Goal: Complete application form: Complete application form

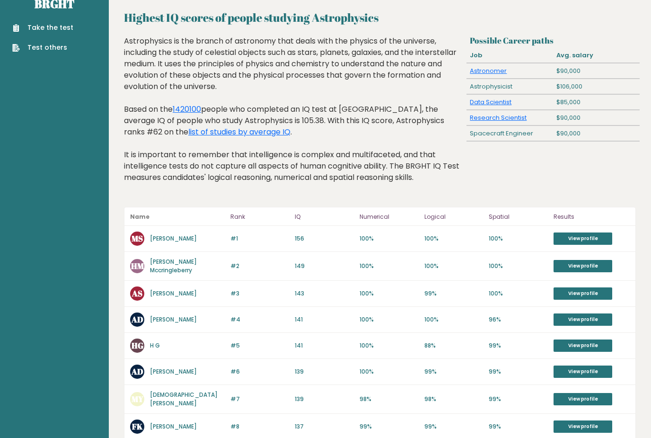
scroll to position [27, 0]
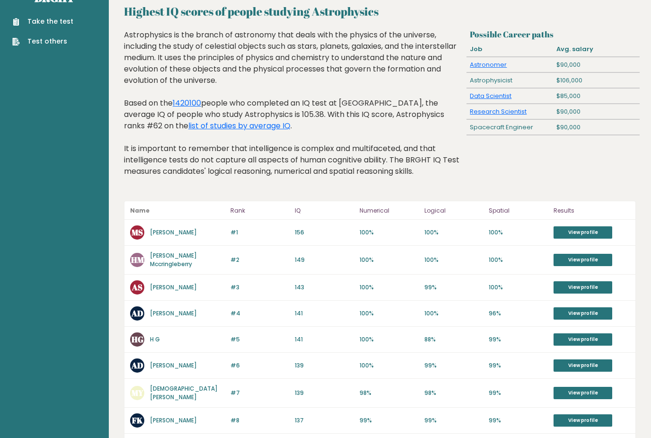
click at [599, 235] on link "View profile" at bounding box center [583, 232] width 59 height 12
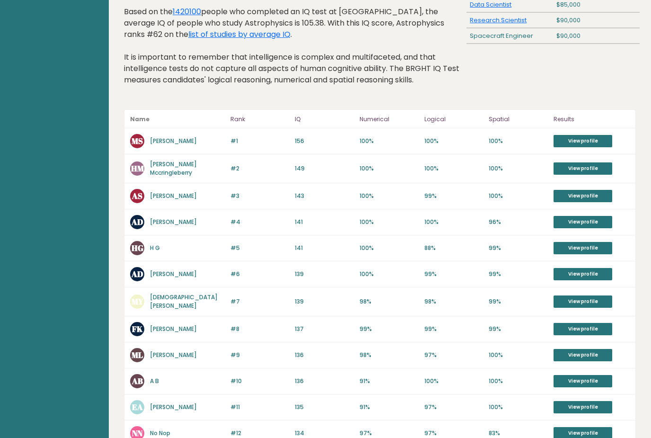
scroll to position [0, 0]
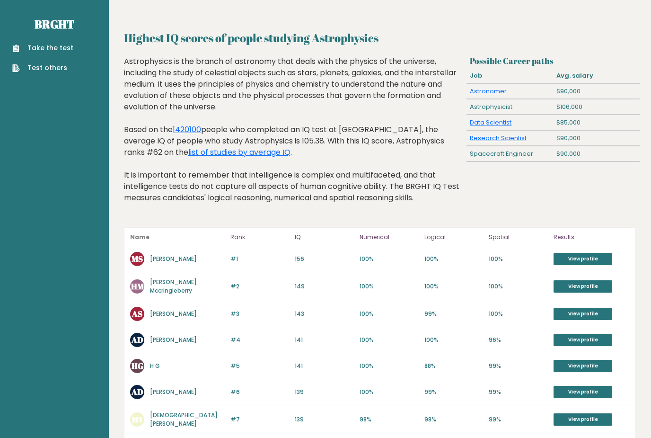
click at [44, 47] on link "Take the test" at bounding box center [42, 48] width 61 height 10
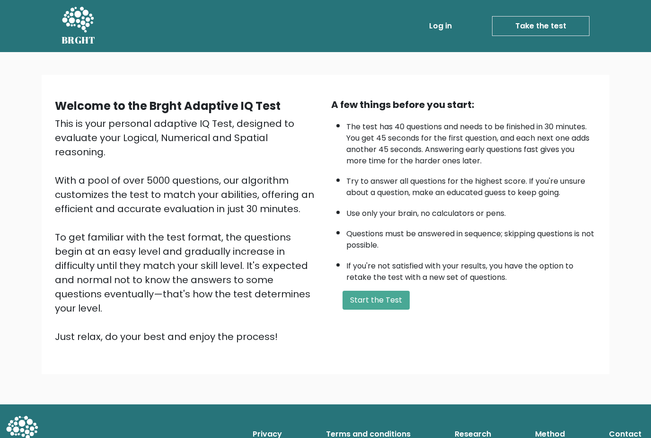
click at [389, 310] on button "Start the Test" at bounding box center [376, 300] width 67 height 19
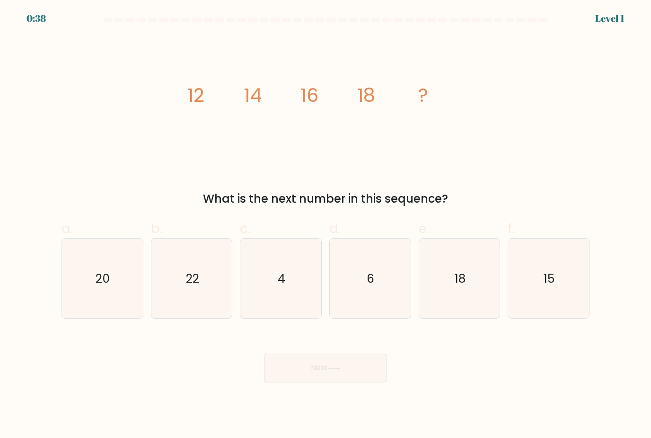
click at [110, 303] on icon "20" at bounding box center [102, 279] width 80 height 80
click at [326, 225] on input "a. 20" at bounding box center [326, 222] width 0 height 6
radio input "true"
click at [355, 372] on button "Next" at bounding box center [325, 368] width 123 height 30
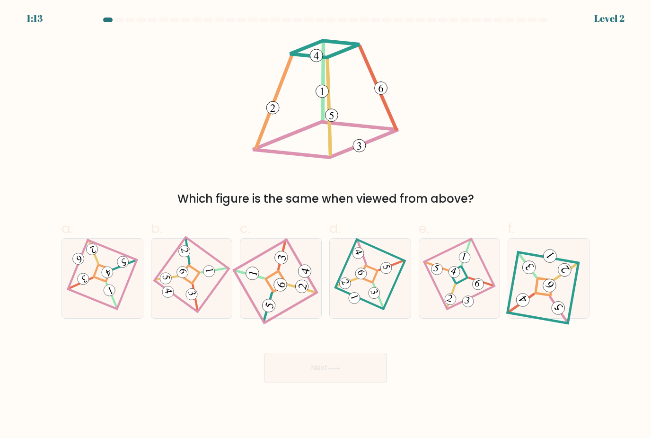
click at [459, 279] on 857 at bounding box center [454, 272] width 14 height 14
click at [326, 225] on input "e." at bounding box center [326, 222] width 0 height 6
radio input "true"
click at [364, 378] on button "Next" at bounding box center [325, 368] width 123 height 30
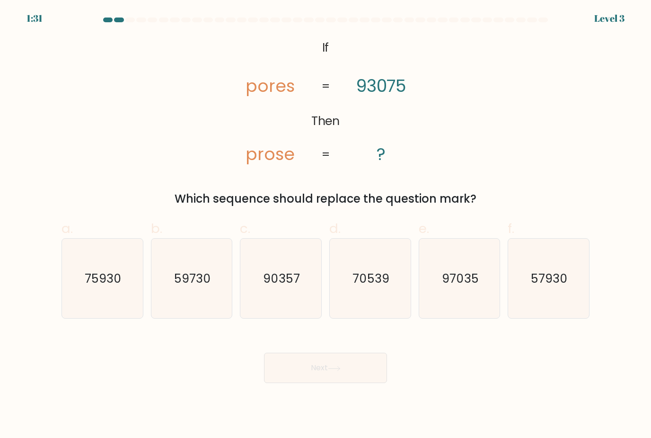
click at [281, 299] on icon "90357" at bounding box center [281, 279] width 80 height 80
click at [326, 225] on input "c. 90357" at bounding box center [326, 222] width 0 height 6
radio input "true"
click at [327, 378] on button "Next" at bounding box center [325, 368] width 123 height 30
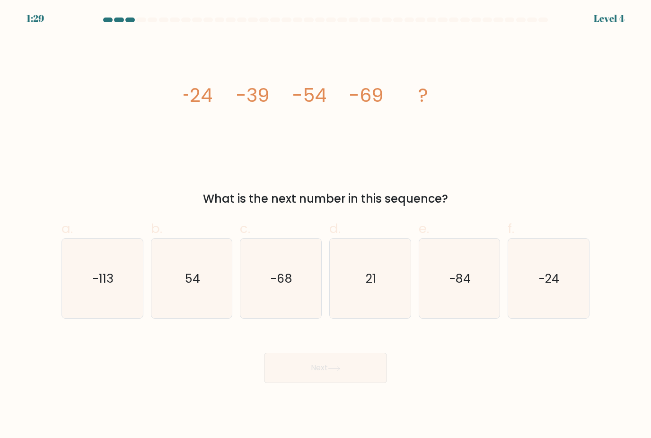
click at [471, 301] on icon "-84" at bounding box center [460, 279] width 80 height 80
click at [326, 225] on input "e. -84" at bounding box center [326, 222] width 0 height 6
radio input "true"
click at [358, 383] on button "Next" at bounding box center [325, 368] width 123 height 30
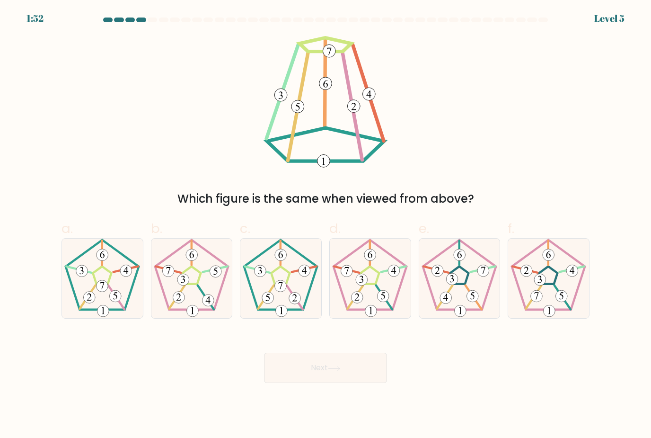
click at [289, 296] on 361 at bounding box center [295, 297] width 16 height 24
click at [326, 225] on input "c." at bounding box center [326, 222] width 0 height 6
radio input "true"
click at [363, 380] on button "Next" at bounding box center [325, 368] width 123 height 30
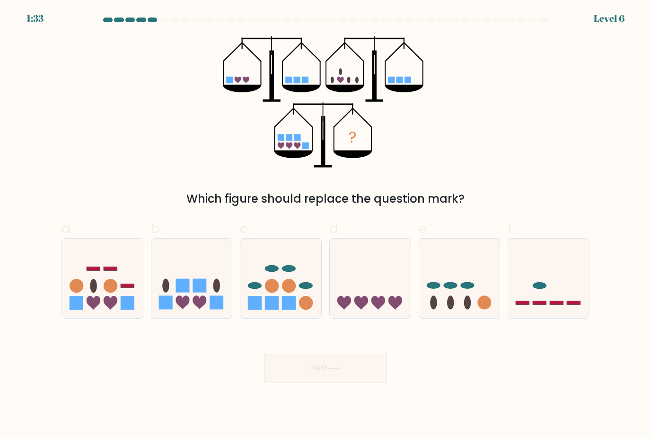
click at [305, 306] on circle at bounding box center [306, 303] width 14 height 14
click at [326, 225] on input "c." at bounding box center [326, 222] width 0 height 6
radio input "true"
click at [342, 383] on button "Next" at bounding box center [325, 368] width 123 height 30
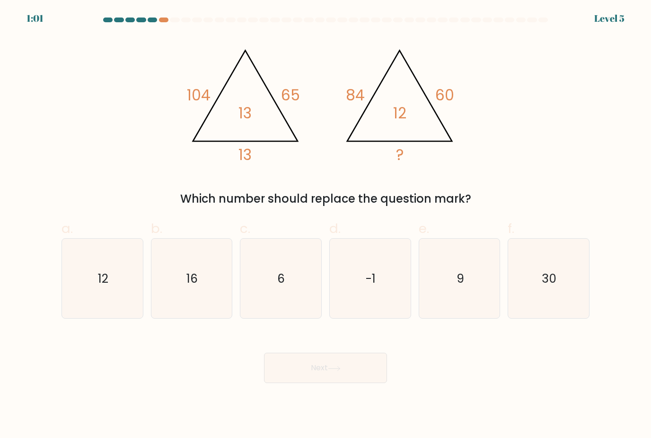
click at [75, 288] on icon "12" at bounding box center [102, 279] width 80 height 80
click at [326, 225] on input "a. 12" at bounding box center [326, 222] width 0 height 6
radio input "true"
click at [304, 382] on button "Next" at bounding box center [325, 368] width 123 height 30
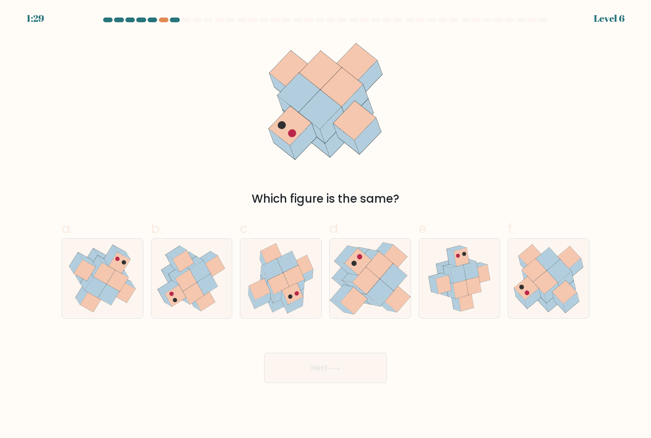
click at [459, 309] on icon at bounding box center [466, 302] width 16 height 19
click at [326, 225] on input "e." at bounding box center [326, 222] width 0 height 6
radio input "true"
click at [339, 371] on icon at bounding box center [334, 368] width 13 height 5
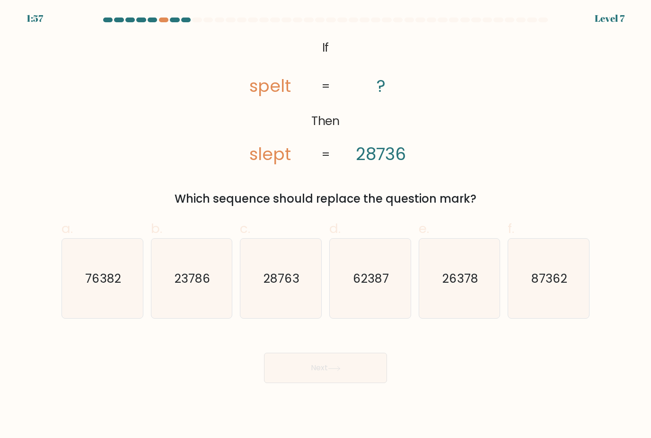
click at [191, 313] on icon "23786" at bounding box center [192, 279] width 80 height 80
click at [326, 225] on input "b. 23786" at bounding box center [326, 222] width 0 height 6
radio input "true"
click at [313, 372] on button "Next" at bounding box center [325, 368] width 123 height 30
click at [293, 378] on button "Next" at bounding box center [325, 368] width 123 height 30
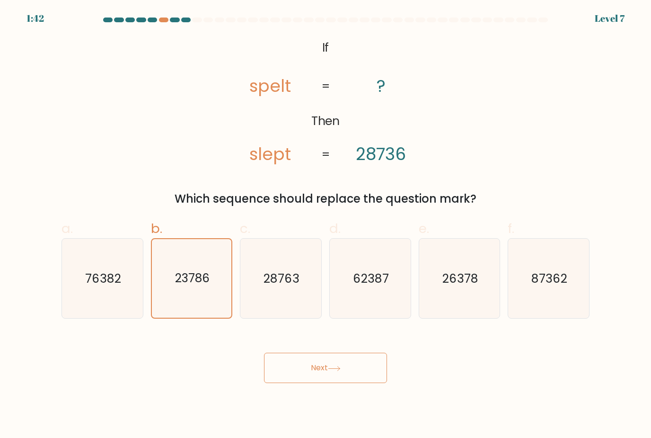
click at [339, 371] on icon at bounding box center [334, 368] width 13 height 5
click at [257, 303] on icon "28763" at bounding box center [281, 279] width 80 height 80
click at [326, 225] on input "c. 28763" at bounding box center [326, 222] width 0 height 6
radio input "true"
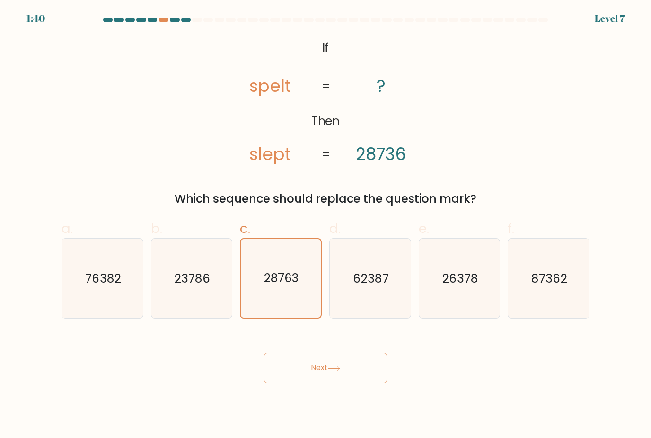
click at [193, 298] on icon "23786" at bounding box center [192, 279] width 80 height 80
click at [326, 225] on input "b. 23786" at bounding box center [326, 222] width 0 height 6
radio input "true"
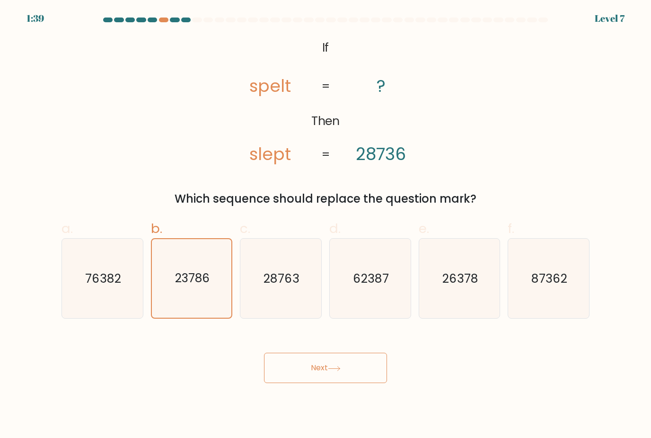
click at [319, 382] on button "Next" at bounding box center [325, 368] width 123 height 30
click at [322, 378] on button "Next" at bounding box center [325, 368] width 123 height 30
click at [322, 377] on button "Next" at bounding box center [325, 368] width 123 height 30
click at [324, 377] on button "Next" at bounding box center [325, 368] width 123 height 30
click at [324, 376] on button "Next" at bounding box center [325, 368] width 123 height 30
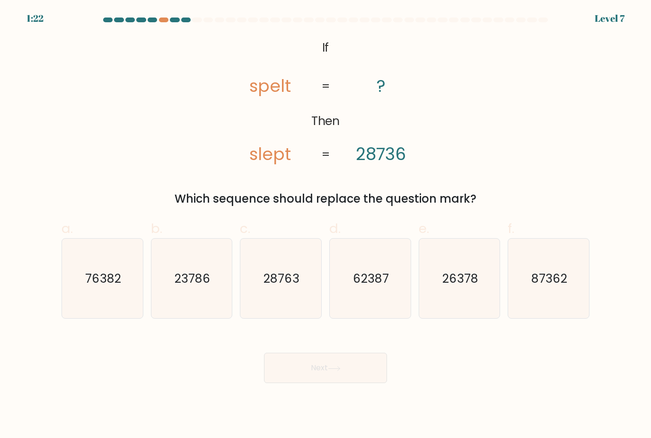
click at [204, 296] on icon "23786" at bounding box center [192, 279] width 80 height 80
click at [326, 225] on input "b. 23786" at bounding box center [326, 222] width 0 height 6
radio input "true"
click at [326, 381] on button "Next" at bounding box center [325, 368] width 123 height 30
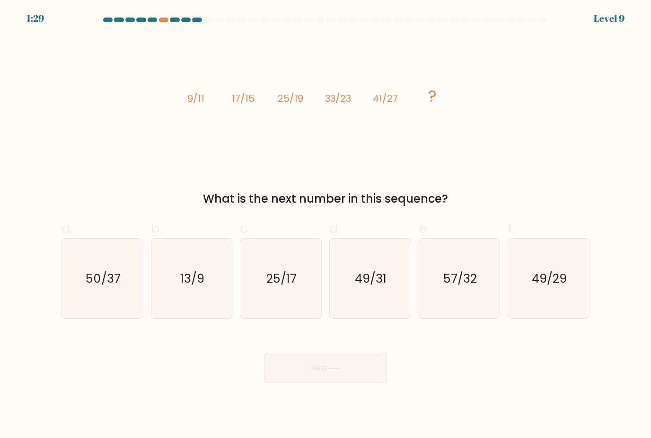
click at [377, 310] on icon "49/31" at bounding box center [370, 279] width 80 height 80
click at [326, 225] on input "d. 49/31" at bounding box center [326, 222] width 0 height 6
radio input "true"
click at [353, 383] on button "Next" at bounding box center [325, 368] width 123 height 30
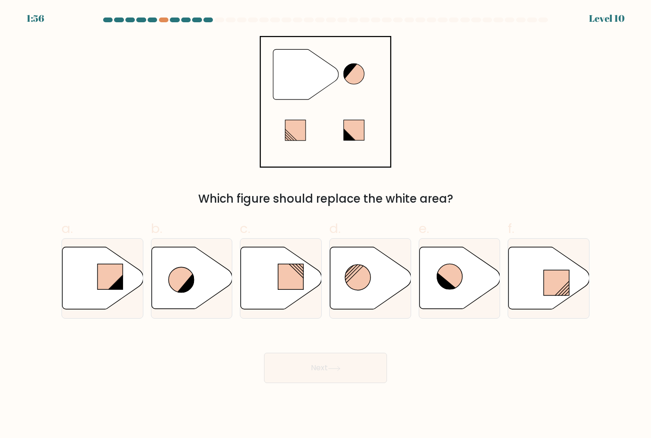
click at [379, 291] on icon at bounding box center [370, 278] width 81 height 62
click at [326, 225] on input "d." at bounding box center [326, 222] width 0 height 6
radio input "true"
click at [348, 378] on button "Next" at bounding box center [325, 368] width 123 height 30
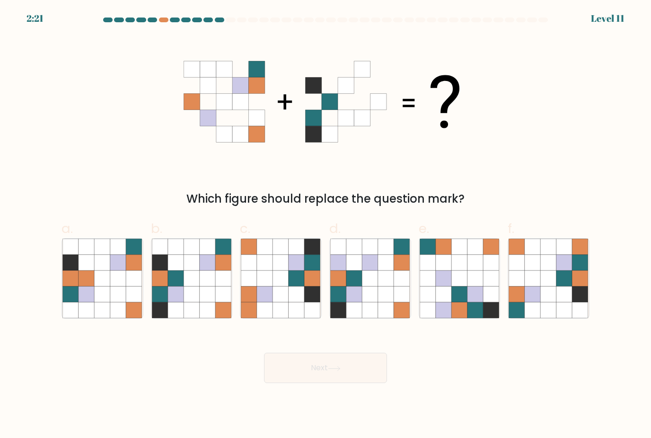
click at [187, 286] on icon at bounding box center [192, 278] width 16 height 16
click at [326, 225] on input "b." at bounding box center [326, 222] width 0 height 6
radio input "true"
click at [335, 371] on icon at bounding box center [334, 368] width 13 height 5
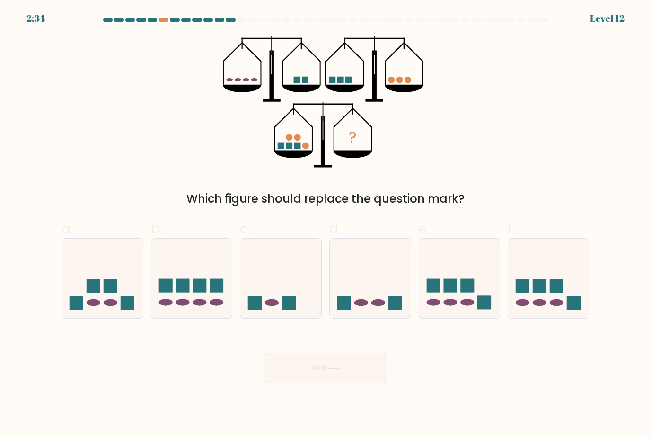
click at [103, 294] on icon at bounding box center [102, 278] width 81 height 67
click at [326, 225] on input "a." at bounding box center [326, 222] width 0 height 6
radio input "true"
click at [323, 375] on button "Next" at bounding box center [325, 368] width 123 height 30
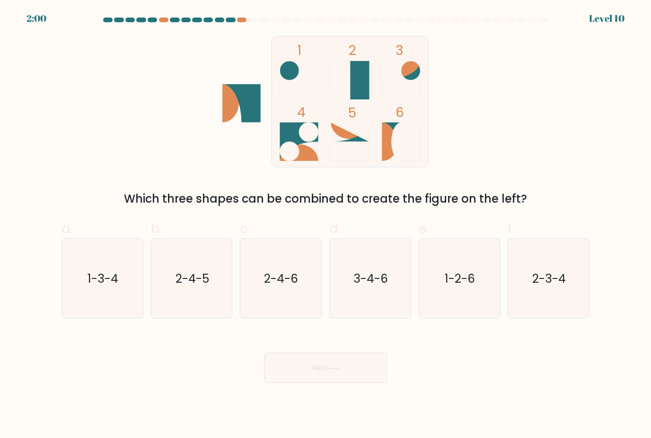
click at [98, 306] on icon "1-3-4" at bounding box center [102, 279] width 80 height 80
click at [326, 225] on input "a. 1-3-4" at bounding box center [326, 222] width 0 height 6
radio input "true"
click at [354, 378] on button "Next" at bounding box center [325, 368] width 123 height 30
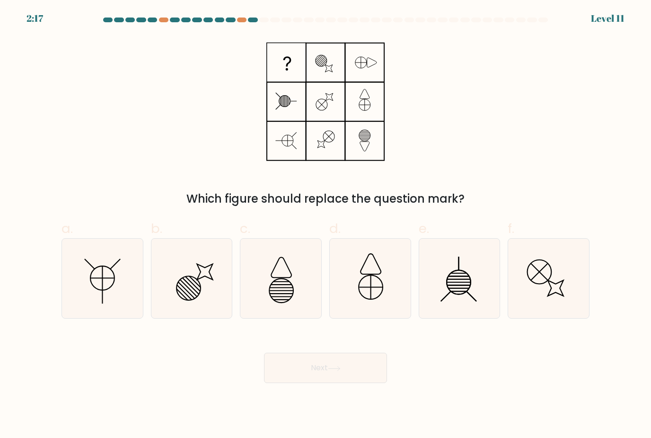
click at [90, 293] on icon at bounding box center [102, 279] width 80 height 80
click at [326, 225] on input "a." at bounding box center [326, 222] width 0 height 6
radio input "true"
click at [350, 383] on button "Next" at bounding box center [325, 368] width 123 height 30
click at [345, 380] on button "Next" at bounding box center [325, 368] width 123 height 30
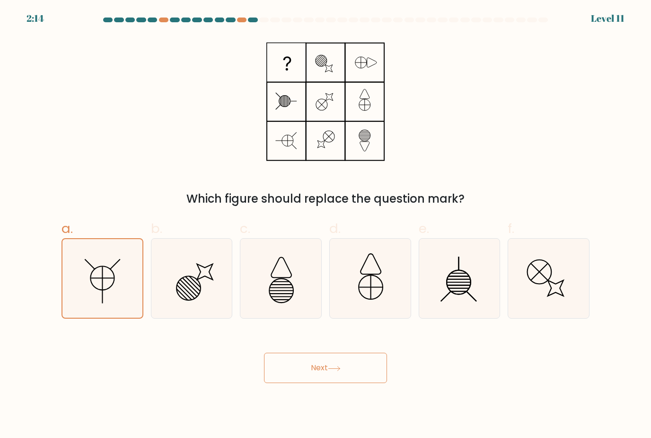
click at [332, 371] on icon at bounding box center [334, 368] width 13 height 5
click at [329, 369] on button "Next" at bounding box center [325, 368] width 123 height 30
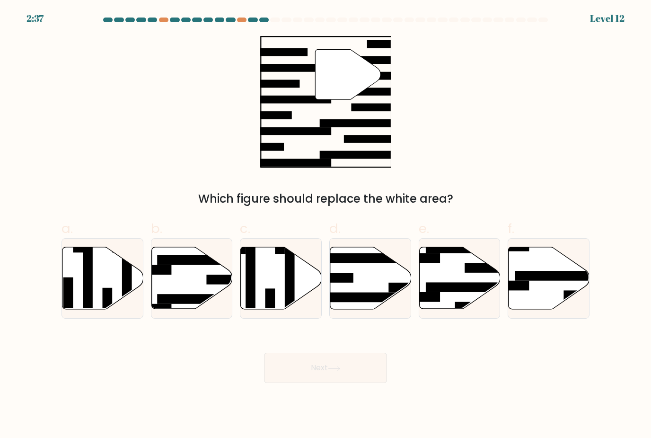
click at [194, 298] on icon at bounding box center [191, 278] width 81 height 62
click at [326, 225] on input "b." at bounding box center [326, 222] width 0 height 6
radio input "true"
click at [349, 374] on button "Next" at bounding box center [325, 368] width 123 height 30
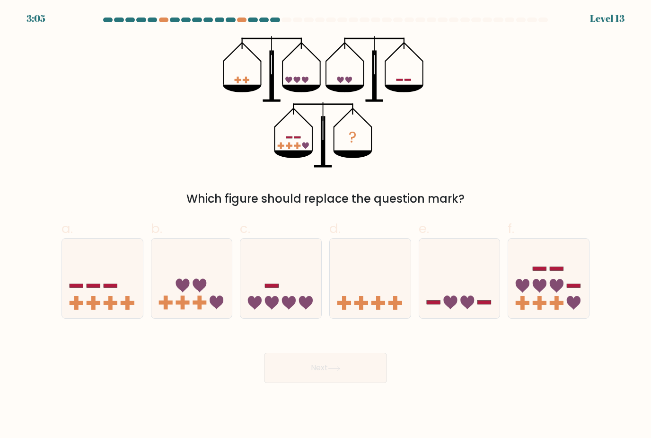
click at [178, 293] on icon at bounding box center [183, 286] width 14 height 14
click at [326, 225] on input "b." at bounding box center [326, 222] width 0 height 6
radio input "true"
click at [367, 378] on button "Next" at bounding box center [325, 368] width 123 height 30
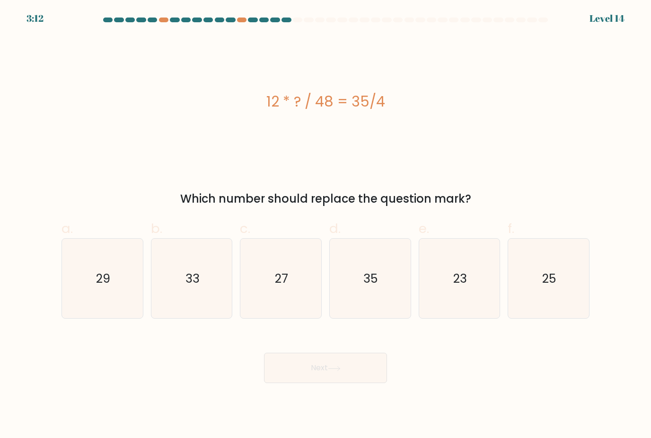
click at [382, 297] on icon "35" at bounding box center [370, 279] width 80 height 80
click at [326, 225] on input "d. 35" at bounding box center [326, 222] width 0 height 6
radio input "true"
click at [351, 377] on button "Next" at bounding box center [325, 368] width 123 height 30
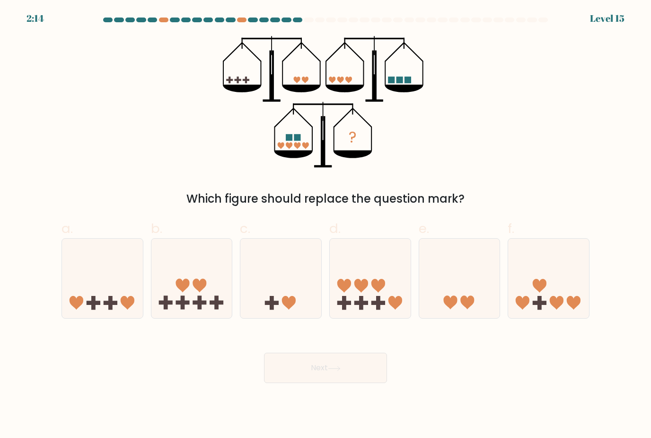
click at [210, 305] on rect at bounding box center [217, 303] width 14 height 4
click at [326, 225] on input "b." at bounding box center [326, 222] width 0 height 6
radio input "true"
click at [340, 370] on icon at bounding box center [334, 368] width 11 height 4
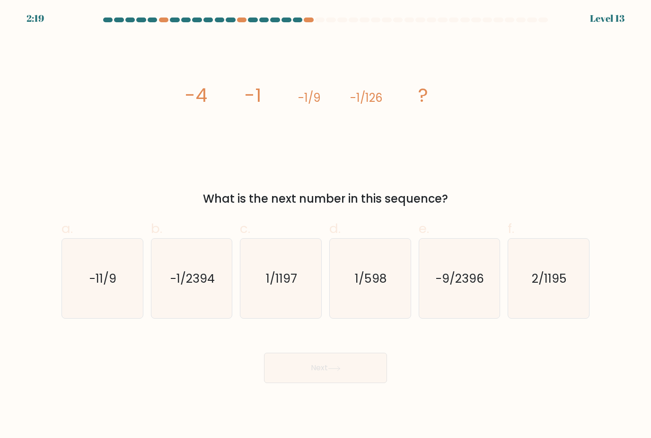
click at [210, 297] on icon "-1/2394" at bounding box center [192, 279] width 80 height 80
click at [326, 225] on input "b. -1/2394" at bounding box center [326, 222] width 0 height 6
radio input "true"
click at [340, 383] on button "Next" at bounding box center [325, 368] width 123 height 30
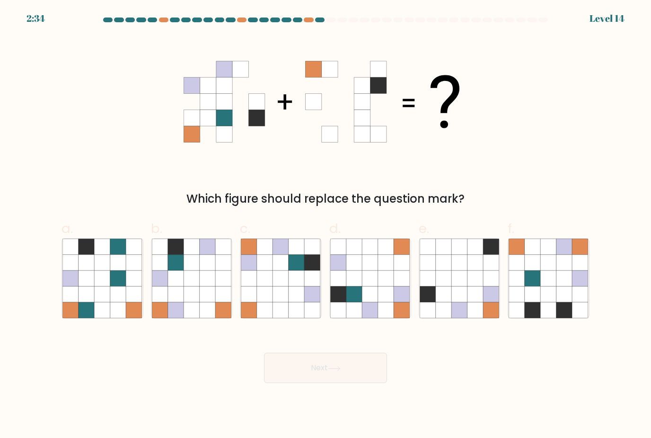
click at [289, 300] on icon at bounding box center [297, 294] width 16 height 16
click at [326, 225] on input "c." at bounding box center [326, 222] width 0 height 6
radio input "true"
click at [347, 378] on button "Next" at bounding box center [325, 368] width 123 height 30
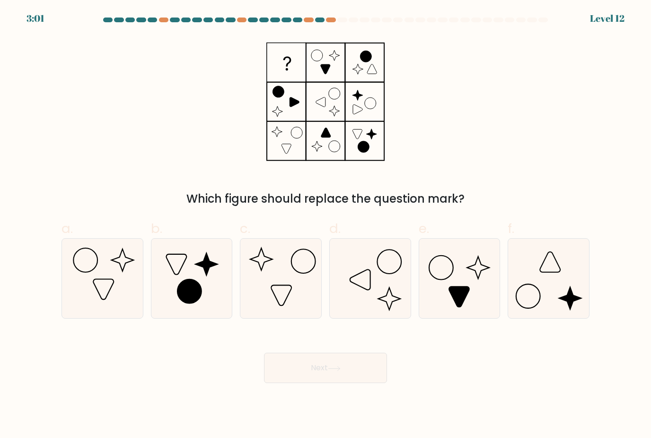
click at [571, 301] on icon at bounding box center [571, 298] width 22 height 22
click at [326, 225] on input "f." at bounding box center [326, 222] width 0 height 6
radio input "true"
click at [362, 383] on button "Next" at bounding box center [325, 368] width 123 height 30
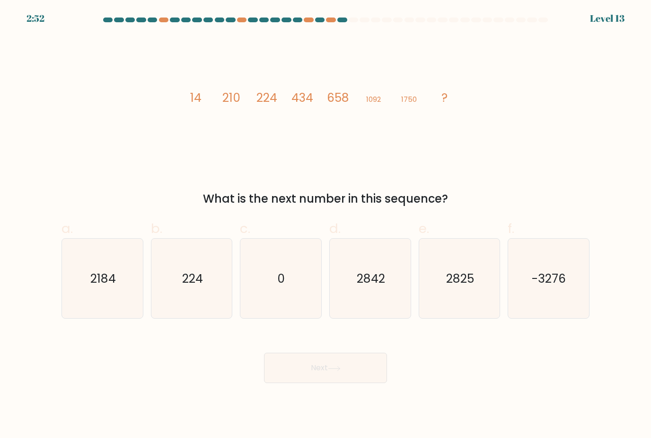
click at [388, 291] on icon "2842" at bounding box center [370, 279] width 80 height 80
click at [326, 225] on input "d. 2842" at bounding box center [326, 222] width 0 height 6
radio input "true"
click at [367, 383] on button "Next" at bounding box center [325, 368] width 123 height 30
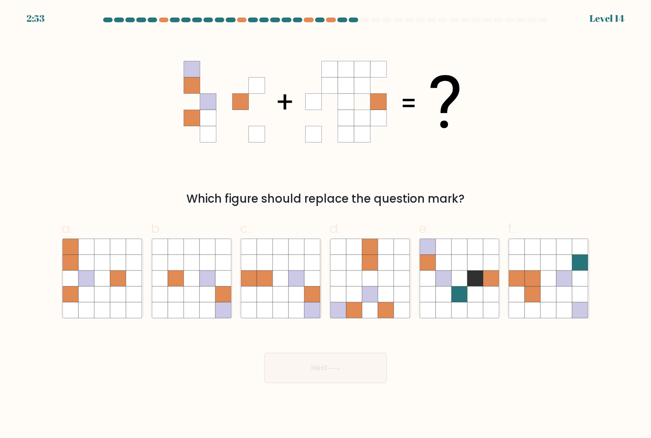
click at [376, 302] on icon at bounding box center [370, 294] width 16 height 16
click at [326, 225] on input "d." at bounding box center [326, 222] width 0 height 6
radio input "true"
click at [339, 383] on button "Next" at bounding box center [325, 368] width 123 height 30
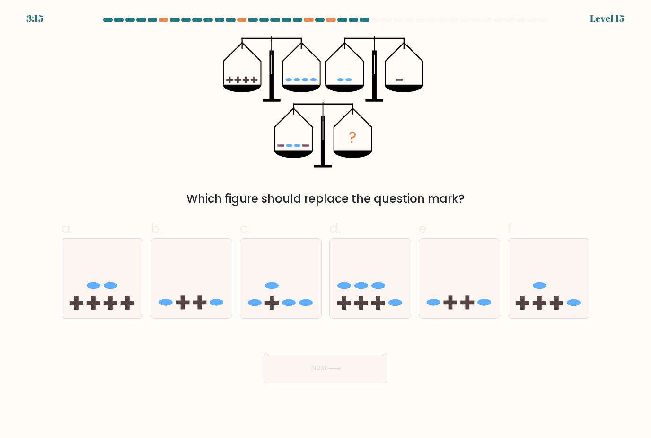
click at [545, 319] on div at bounding box center [549, 278] width 82 height 81
click at [326, 225] on input "f." at bounding box center [326, 222] width 0 height 6
radio input "true"
click at [341, 371] on icon at bounding box center [334, 368] width 13 height 5
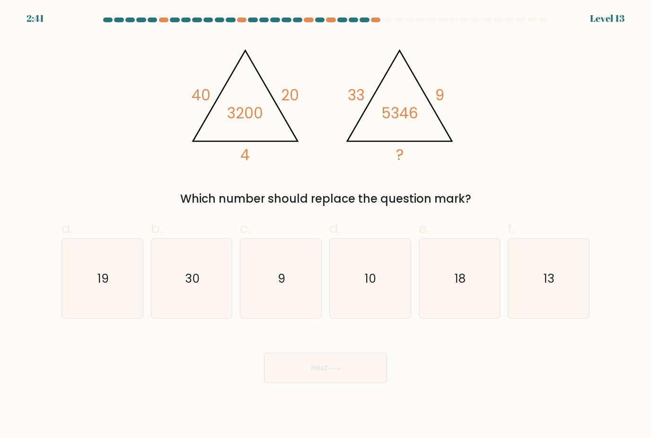
click at [373, 301] on icon "10" at bounding box center [370, 279] width 80 height 80
click at [326, 225] on input "d. 10" at bounding box center [326, 222] width 0 height 6
radio input "true"
click at [377, 379] on button "Next" at bounding box center [325, 368] width 123 height 30
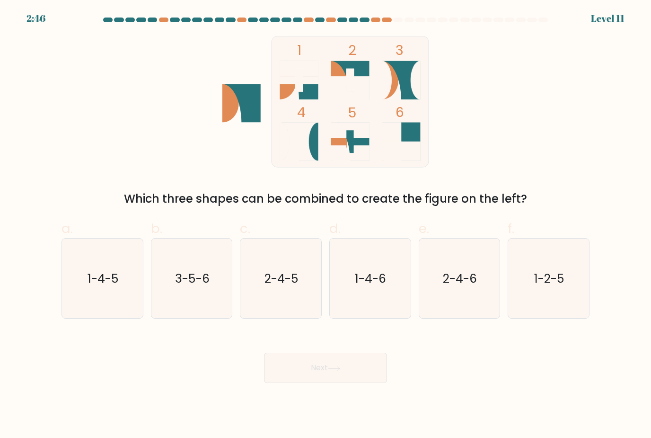
click at [545, 298] on icon "1-2-5" at bounding box center [549, 279] width 80 height 80
click at [326, 225] on input "f. 1-2-5" at bounding box center [326, 222] width 0 height 6
radio input "true"
click at [359, 371] on button "Next" at bounding box center [325, 368] width 123 height 30
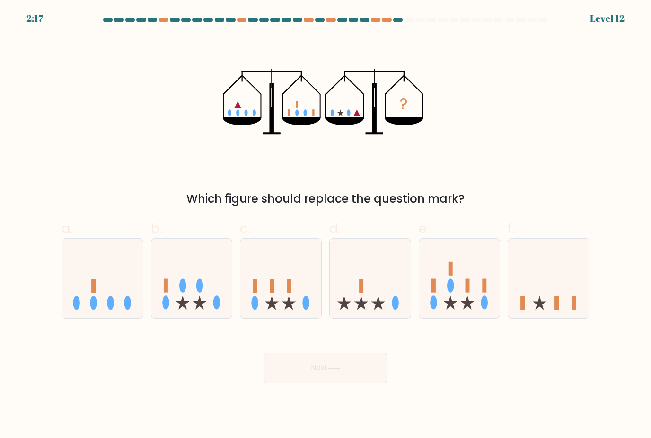
click at [207, 302] on icon at bounding box center [191, 278] width 81 height 67
click at [326, 225] on input "b." at bounding box center [326, 222] width 0 height 6
radio input "true"
click at [340, 383] on button "Next" at bounding box center [325, 368] width 123 height 30
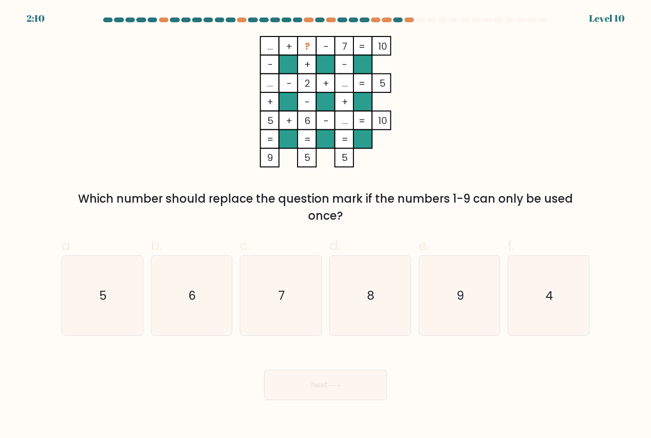
click at [460, 294] on icon "9" at bounding box center [460, 296] width 80 height 80
click at [326, 225] on input "e. 9" at bounding box center [326, 222] width 0 height 6
radio input "true"
click at [293, 390] on button "Next" at bounding box center [325, 385] width 123 height 30
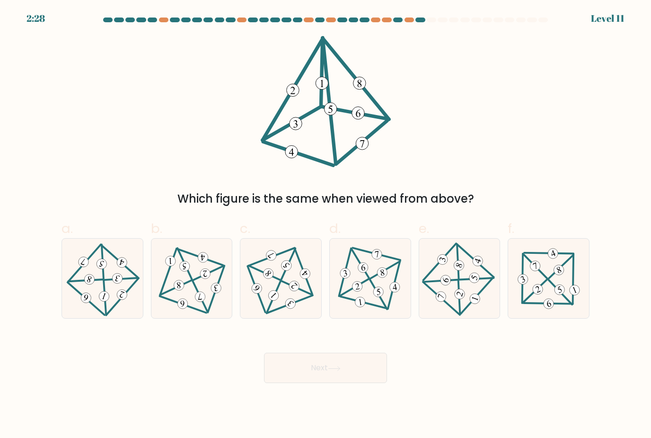
click at [291, 293] on 705 at bounding box center [294, 286] width 14 height 14
click at [326, 225] on input "c." at bounding box center [326, 222] width 0 height 6
radio input "true"
click at [340, 373] on button "Next" at bounding box center [325, 368] width 123 height 30
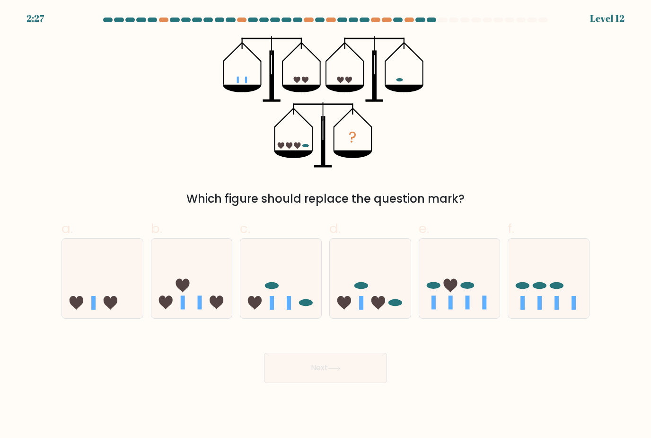
click at [284, 288] on icon at bounding box center [280, 278] width 81 height 67
click at [326, 225] on input "c." at bounding box center [326, 222] width 0 height 6
radio input "true"
click at [287, 382] on button "Next" at bounding box center [325, 368] width 123 height 30
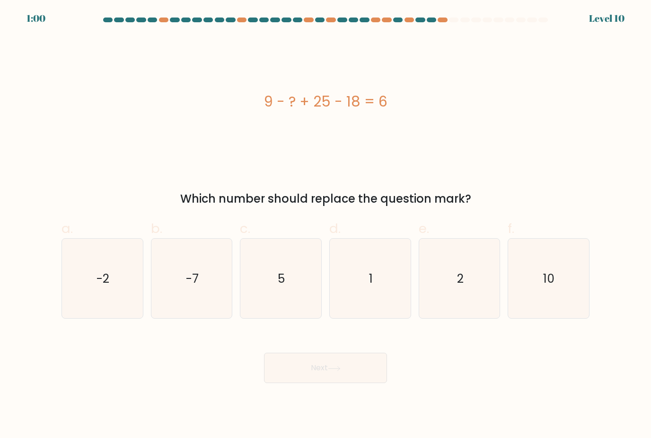
click at [543, 302] on icon "10" at bounding box center [549, 279] width 80 height 80
click at [326, 225] on input "f. 10" at bounding box center [326, 222] width 0 height 6
radio input "true"
click at [364, 375] on button "Next" at bounding box center [325, 368] width 123 height 30
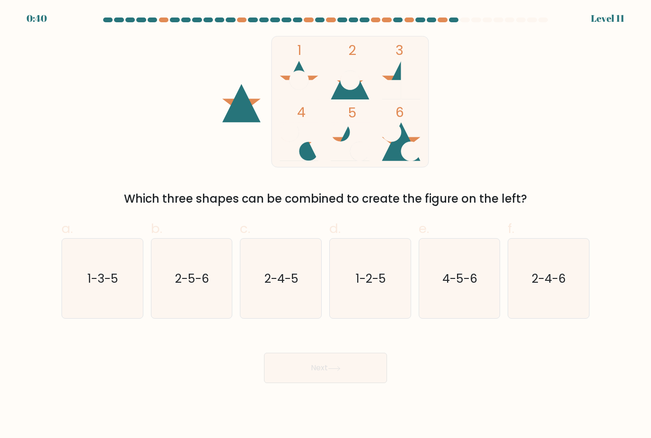
click at [479, 297] on icon "4-5-6" at bounding box center [460, 279] width 80 height 80
click at [326, 225] on input "e. 4-5-6" at bounding box center [326, 222] width 0 height 6
radio input "true"
click at [340, 380] on button "Next" at bounding box center [325, 368] width 123 height 30
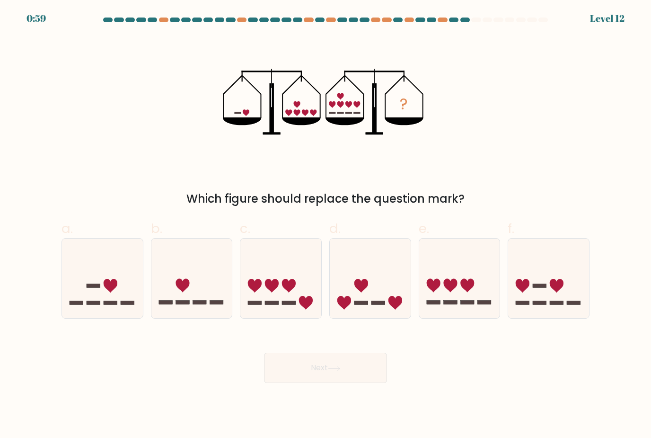
click at [110, 304] on rect at bounding box center [111, 303] width 14 height 4
click at [326, 225] on input "a." at bounding box center [326, 222] width 0 height 6
radio input "true"
click at [346, 380] on button "Next" at bounding box center [325, 368] width 123 height 30
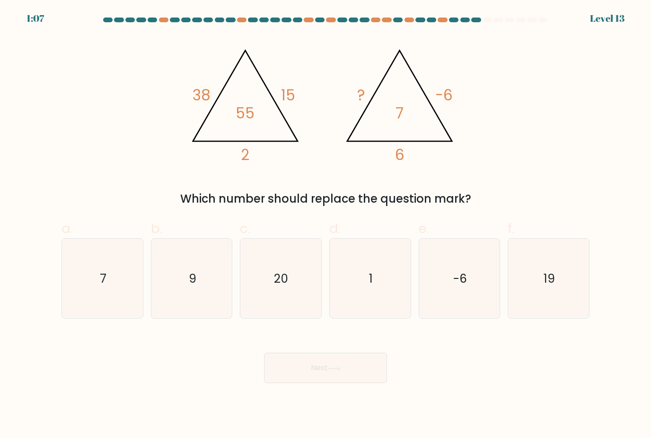
click at [396, 305] on icon "1" at bounding box center [370, 279] width 80 height 80
click at [326, 225] on input "d. 1" at bounding box center [326, 222] width 0 height 6
radio input "true"
click at [357, 376] on button "Next" at bounding box center [325, 368] width 123 height 30
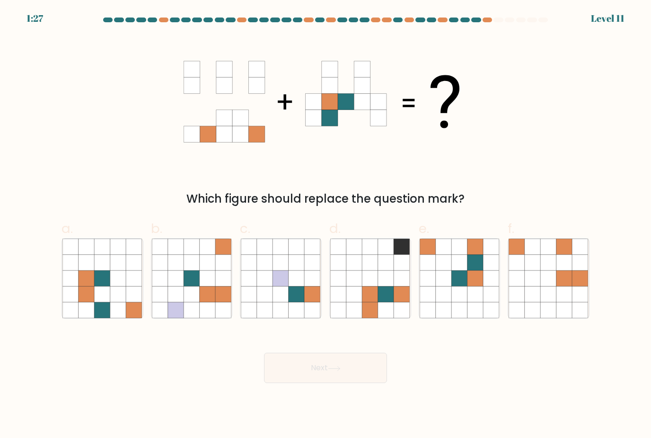
click at [472, 271] on icon at bounding box center [476, 263] width 16 height 16
click at [326, 225] on input "e." at bounding box center [326, 222] width 0 height 6
radio input "true"
click at [357, 377] on button "Next" at bounding box center [325, 368] width 123 height 30
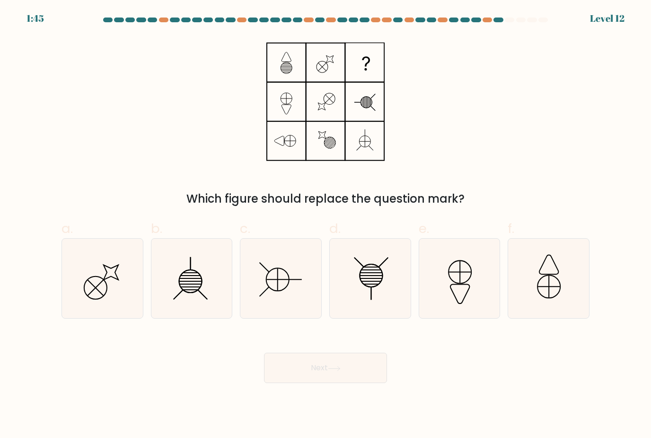
click at [373, 281] on line at bounding box center [372, 281] width 20 height 0
click at [326, 225] on input "d." at bounding box center [326, 222] width 0 height 6
radio input "true"
click at [330, 383] on button "Next" at bounding box center [325, 368] width 123 height 30
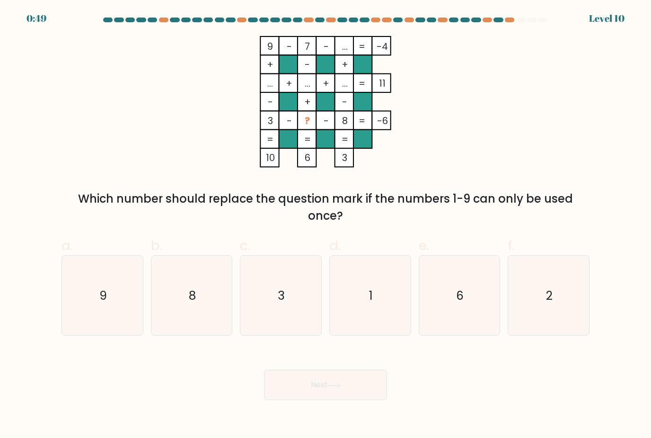
click at [373, 295] on icon "1" at bounding box center [370, 296] width 80 height 80
click at [326, 225] on input "d. 1" at bounding box center [326, 222] width 0 height 6
radio input "true"
click at [362, 400] on button "Next" at bounding box center [325, 385] width 123 height 30
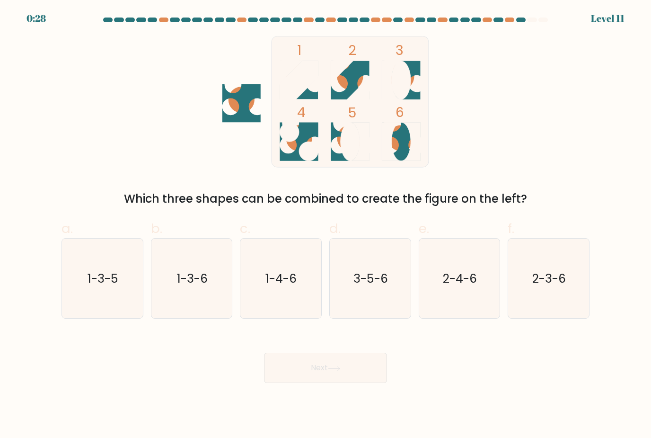
click at [372, 311] on icon "3-5-6" at bounding box center [370, 279] width 80 height 80
click at [326, 225] on input "d. 3-5-6" at bounding box center [326, 222] width 0 height 6
radio input "true"
click at [358, 383] on button "Next" at bounding box center [325, 368] width 123 height 30
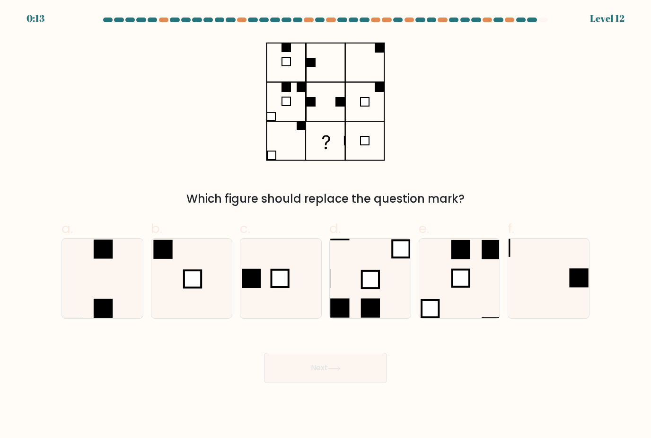
click at [556, 267] on icon at bounding box center [549, 279] width 80 height 80
click at [326, 225] on input "f." at bounding box center [326, 222] width 0 height 6
radio input "true"
click at [348, 382] on button "Next" at bounding box center [325, 368] width 123 height 30
click at [335, 382] on button "Next" at bounding box center [325, 368] width 123 height 30
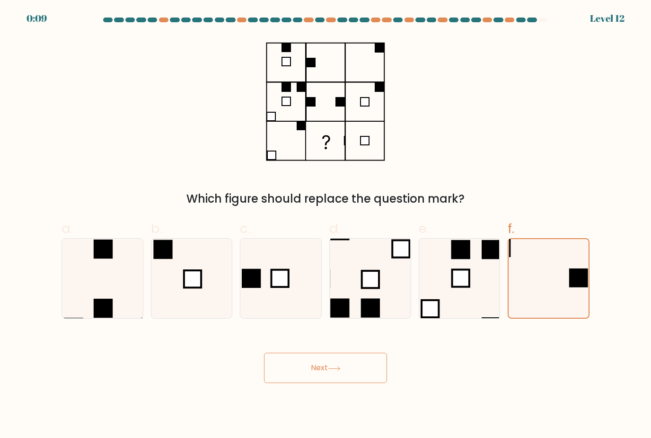
click at [335, 382] on button "Next" at bounding box center [325, 368] width 123 height 30
click at [536, 294] on icon at bounding box center [549, 279] width 80 height 80
click at [326, 225] on input "f." at bounding box center [326, 222] width 0 height 6
radio input "true"
click at [349, 382] on button "Next" at bounding box center [325, 368] width 123 height 30
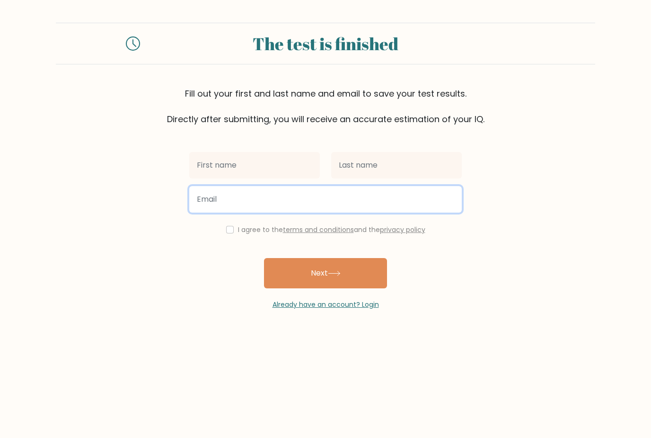
click at [423, 207] on input "email" at bounding box center [325, 199] width 273 height 27
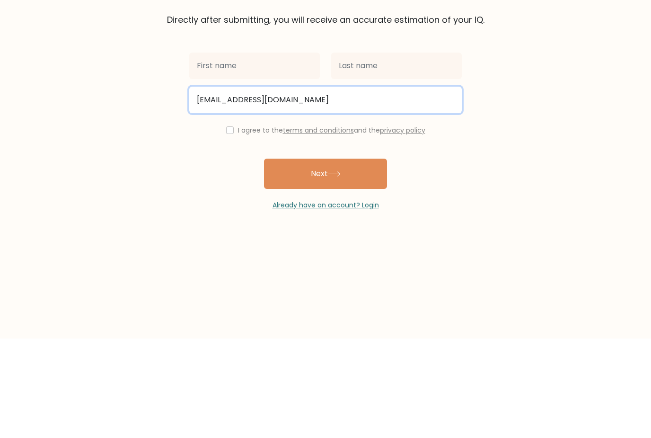
type input "[EMAIL_ADDRESS][DOMAIN_NAME]"
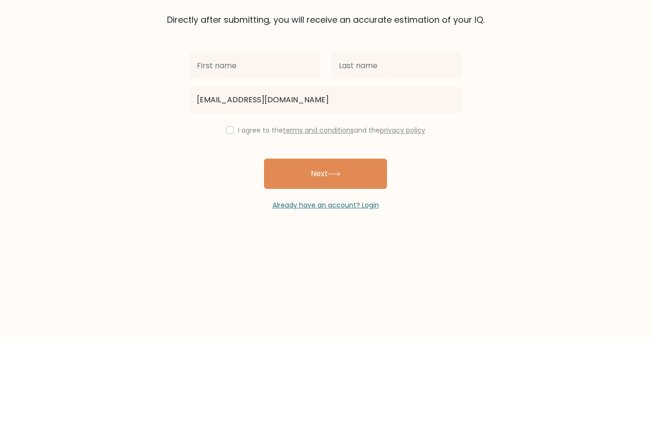
click at [365, 258] on button "Next" at bounding box center [325, 273] width 123 height 30
click at [548, 130] on form "The test is finished Fill out your first and last name and email to save your t…" at bounding box center [325, 166] width 651 height 287
